Goal: Navigation & Orientation: Find specific page/section

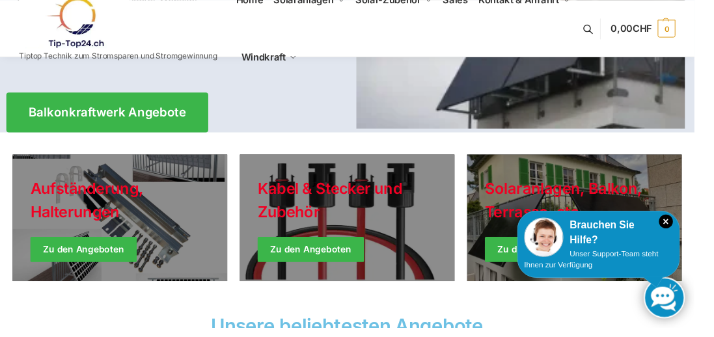
scroll to position [261, 0]
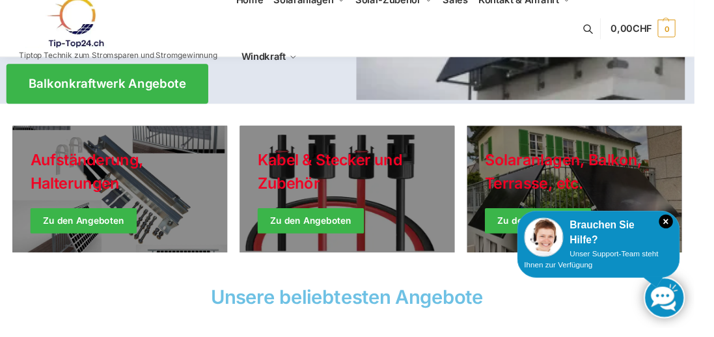
click at [55, 240] on link "Holiday Style" at bounding box center [123, 195] width 221 height 130
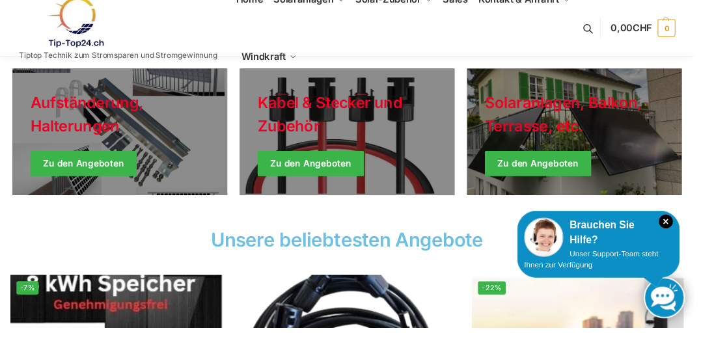
scroll to position [349, 0]
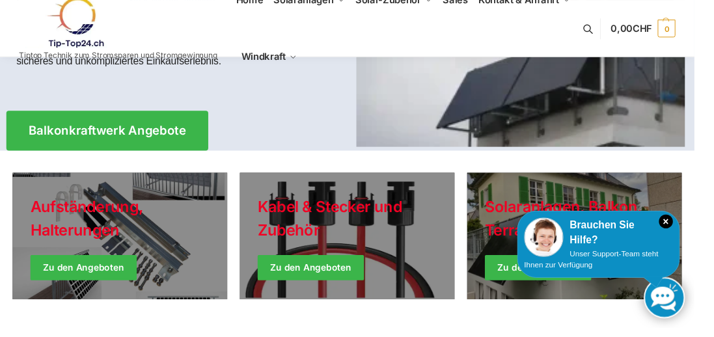
scroll to position [227, 0]
